Goal: Task Accomplishment & Management: Complete application form

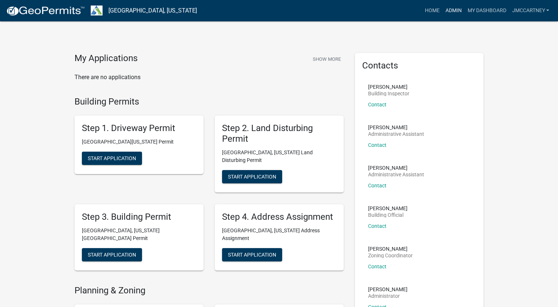
click at [451, 8] on link "Admin" at bounding box center [453, 11] width 22 height 14
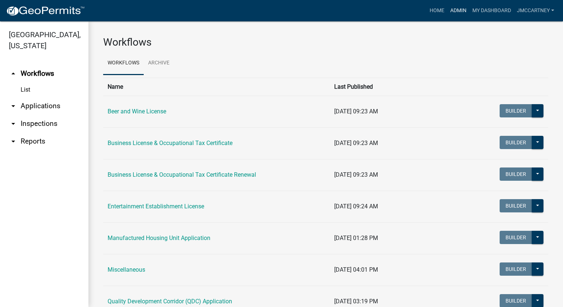
click at [462, 9] on link "Admin" at bounding box center [459, 11] width 22 height 14
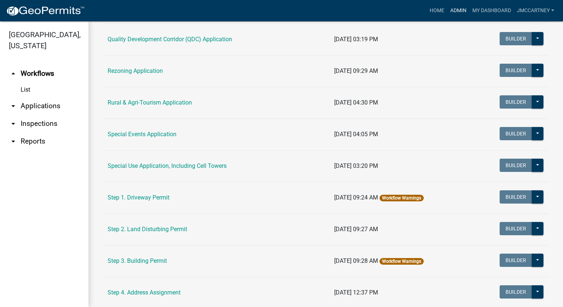
scroll to position [295, 0]
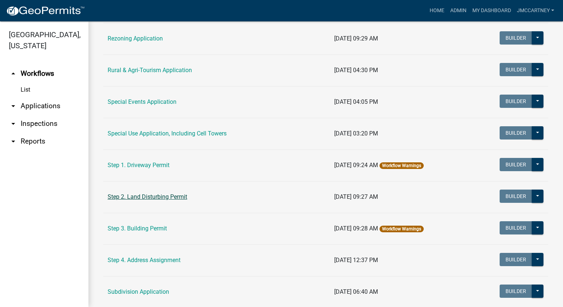
click at [144, 195] on link "Step 2. Land Disturbing Permit" at bounding box center [148, 197] width 80 height 7
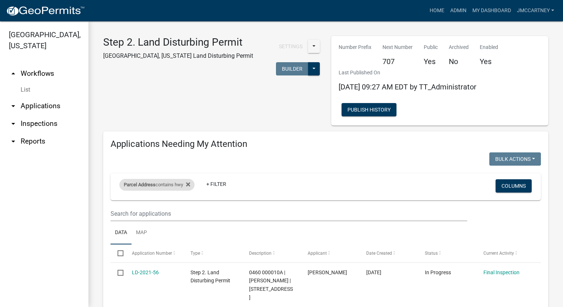
click at [171, 185] on div "Parcel Address contains hwy" at bounding box center [156, 185] width 75 height 12
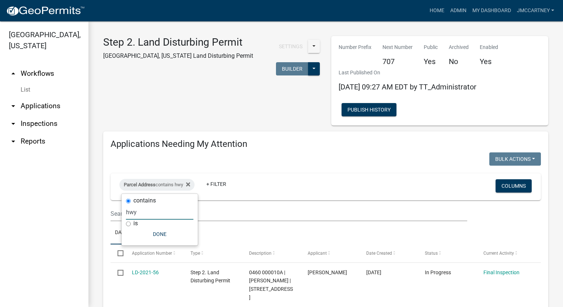
click at [144, 215] on input "hwy" at bounding box center [159, 212] width 67 height 15
type input "h"
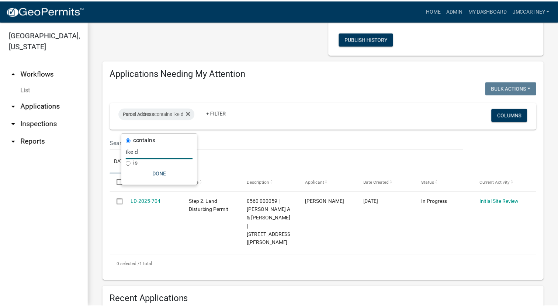
scroll to position [74, 0]
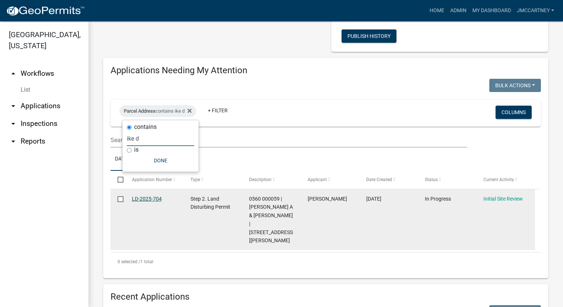
type input "ike d"
click at [144, 198] on link "LD-2025-704" at bounding box center [147, 199] width 30 height 6
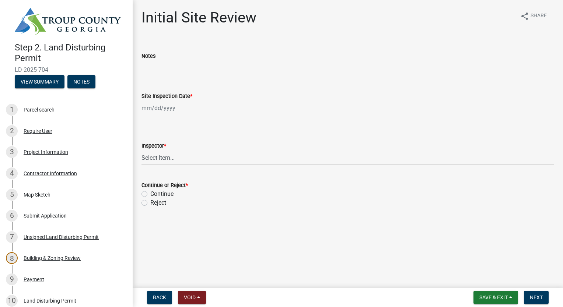
click at [150, 108] on div at bounding box center [175, 108] width 67 height 15
select select "9"
select select "2025"
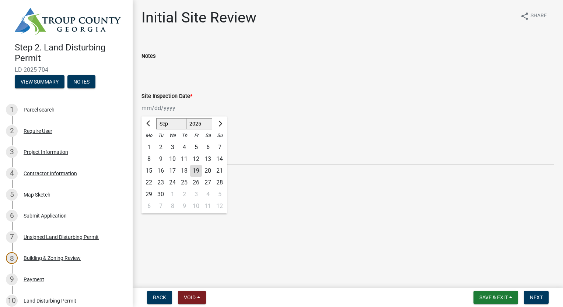
click at [195, 168] on div "19" at bounding box center [196, 171] width 12 height 12
type input "[DATE]"
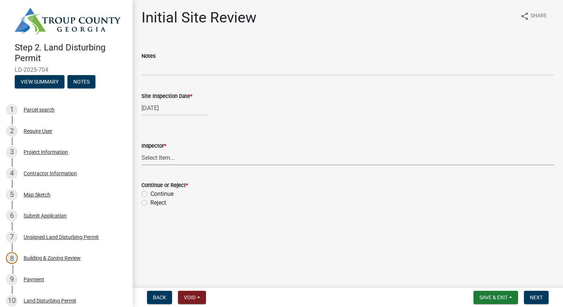
click at [161, 159] on select "Select Item... [PERSON_NAME] [PERSON_NAME]" at bounding box center [348, 157] width 413 height 15
click at [142, 150] on select "Select Item... [PERSON_NAME] [PERSON_NAME]" at bounding box center [348, 157] width 413 height 15
select select "6bd9e87f-a154-4f48-afcb-b0748361b378"
click at [147, 195] on div "Continue" at bounding box center [348, 194] width 413 height 9
click at [150, 192] on label "Continue" at bounding box center [161, 194] width 23 height 9
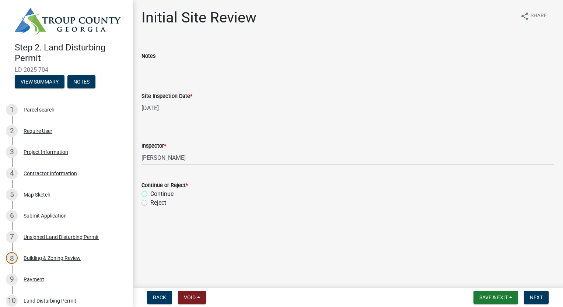
click at [150, 192] on input "Continue" at bounding box center [152, 192] width 5 height 5
radio input "true"
click at [529, 294] on button "Next" at bounding box center [536, 297] width 25 height 13
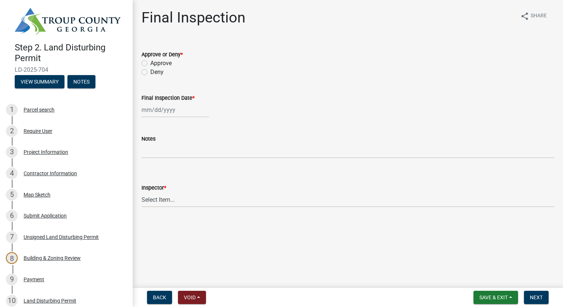
click at [150, 62] on label "Approve" at bounding box center [160, 63] width 21 height 9
click at [150, 62] on input "Approve" at bounding box center [152, 61] width 5 height 5
radio input "true"
select select "9"
select select "2025"
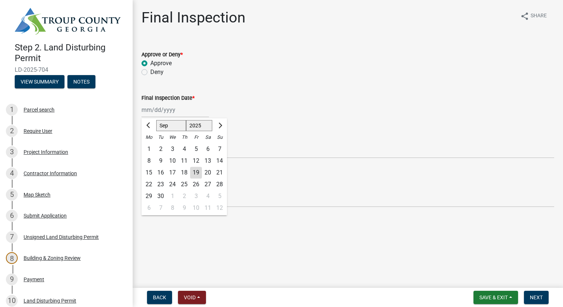
click at [154, 109] on div "[PERSON_NAME] Feb Mar Apr [PERSON_NAME][DATE] Oct Nov [DATE] 1526 1527 1528 152…" at bounding box center [175, 109] width 67 height 15
click at [196, 172] on div "19" at bounding box center [196, 173] width 12 height 12
type input "[DATE]"
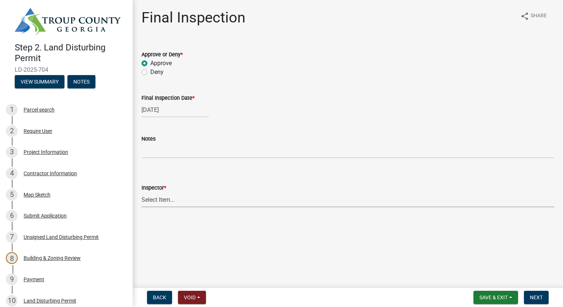
click at [161, 198] on select "Select Item... [PERSON_NAME] [PERSON_NAME]" at bounding box center [348, 199] width 413 height 15
click at [142, 192] on select "Select Item... [PERSON_NAME] [PERSON_NAME]" at bounding box center [348, 199] width 413 height 15
select select "6bd9e87f-a154-4f48-afcb-b0748361b378"
click at [535, 300] on span "Next" at bounding box center [536, 298] width 13 height 6
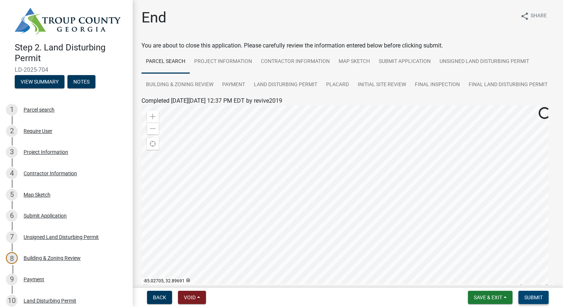
click at [528, 296] on span "Submit" at bounding box center [534, 298] width 18 height 6
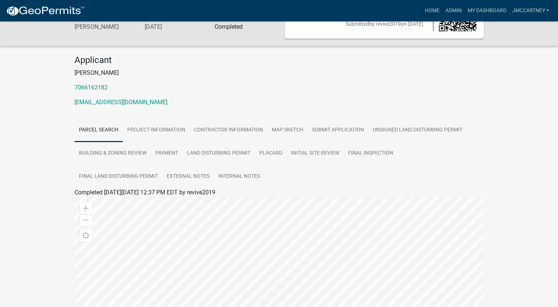
scroll to position [74, 0]
